Goal: Task Accomplishment & Management: Complete application form

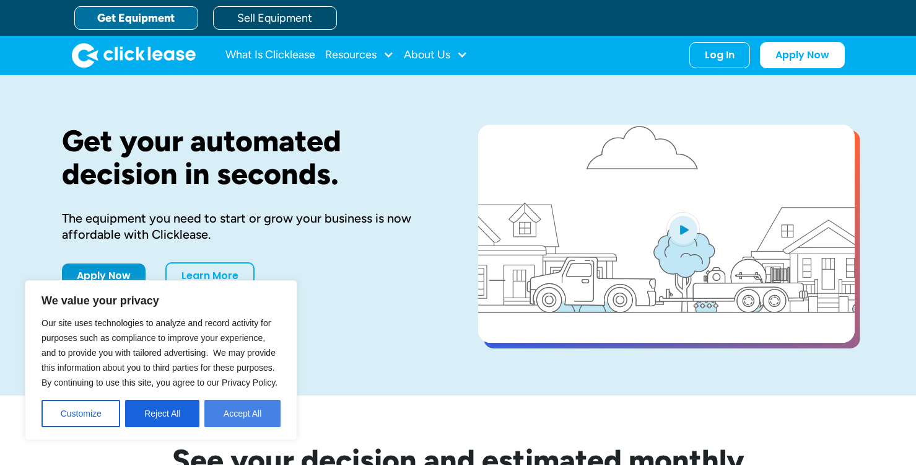
click at [222, 406] on button "Accept All" at bounding box center [242, 413] width 76 height 27
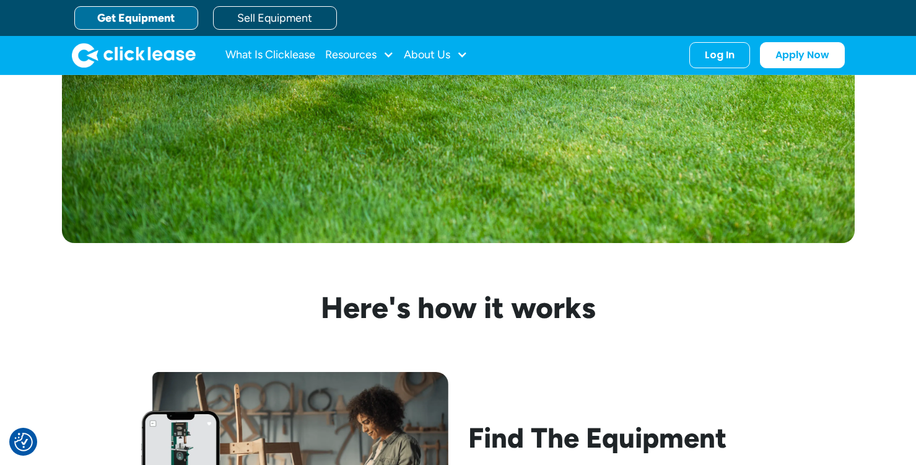
scroll to position [868, 0]
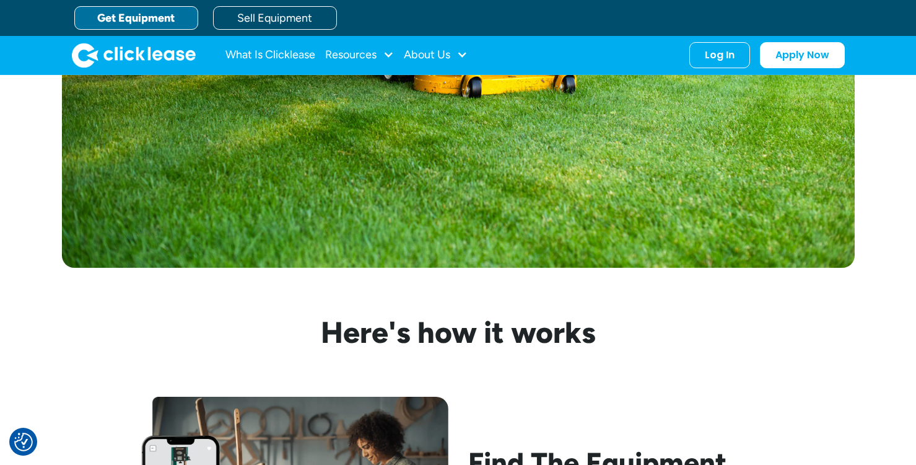
click at [153, 12] on link "Get Equipment" at bounding box center [136, 18] width 124 height 24
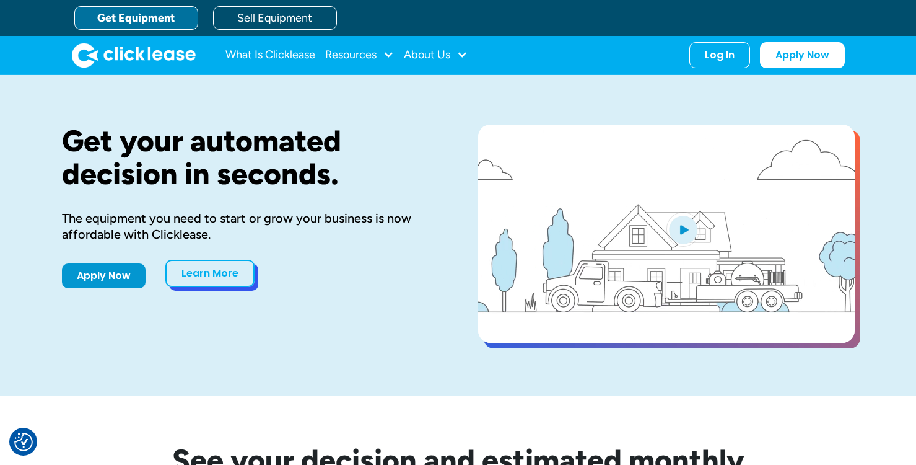
click at [214, 270] on link "Learn More" at bounding box center [209, 273] width 89 height 27
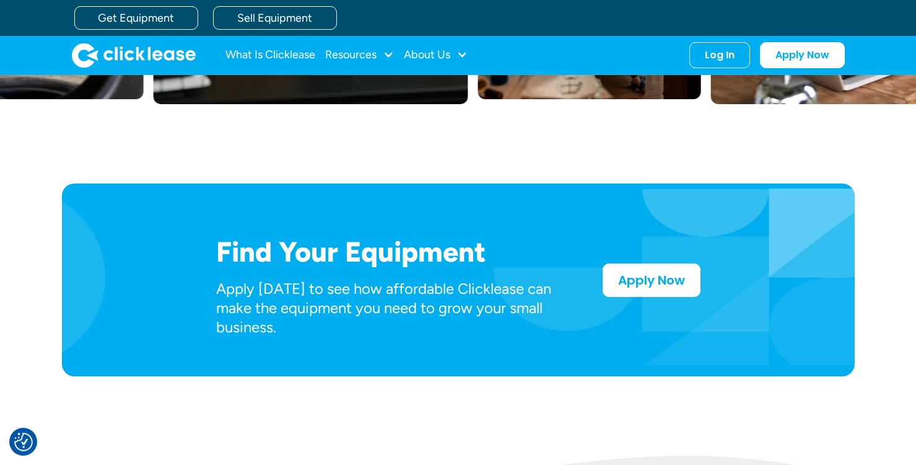
scroll to position [496, 0]
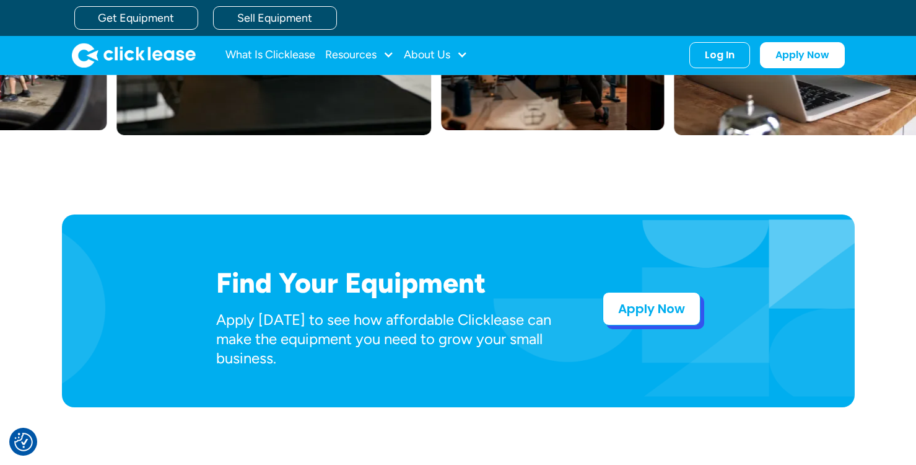
click at [695, 315] on link "Apply Now" at bounding box center [652, 308] width 98 height 33
